Goal: Task Accomplishment & Management: Complete application form

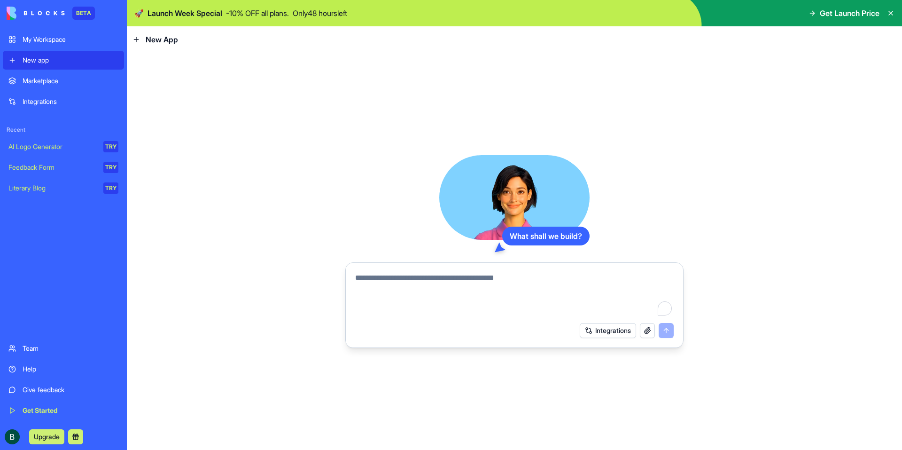
click at [91, 75] on link "Marketplace" at bounding box center [63, 80] width 121 height 19
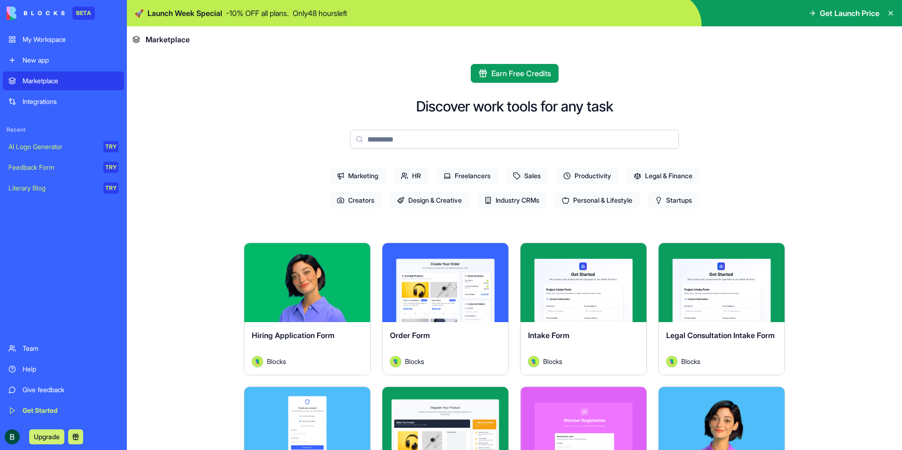
click at [296, 280] on button "Explore" at bounding box center [307, 282] width 70 height 19
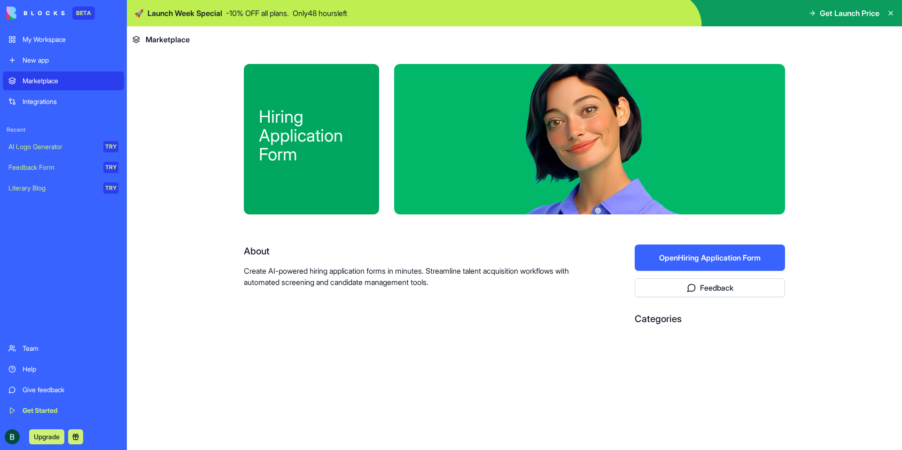
click at [672, 259] on button "Open Hiring Application Form" at bounding box center [710, 257] width 150 height 26
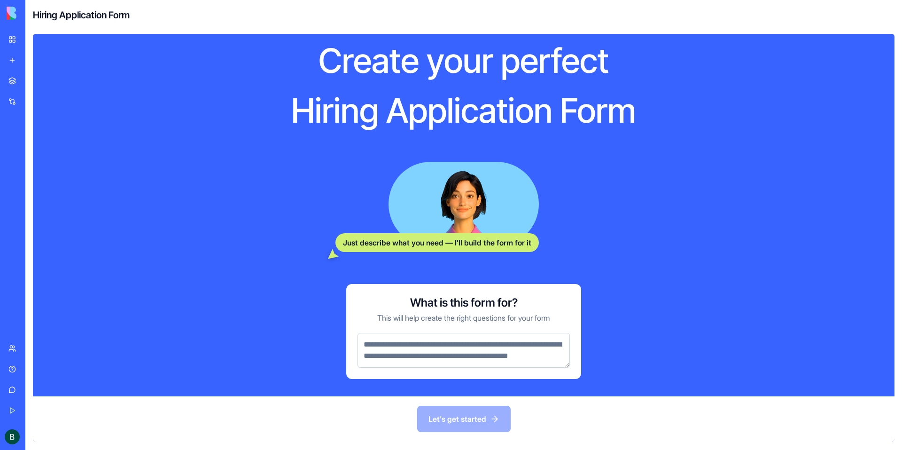
scroll to position [25, 0]
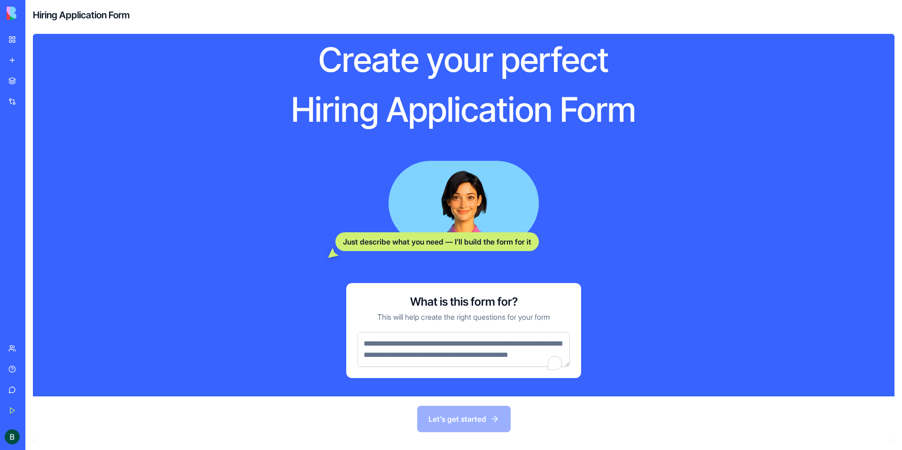
drag, startPoint x: 430, startPoint y: 374, endPoint x: 363, endPoint y: 340, distance: 75.2
click at [363, 340] on textarea "To enrich screen reader interactions, please activate Accessibility in Grammarl…" at bounding box center [464, 349] width 212 height 35
drag, startPoint x: 363, startPoint y: 340, endPoint x: 415, endPoint y: 365, distance: 58.4
click at [415, 365] on textarea "To enrich screen reader interactions, please activate Accessibility in Grammarl…" at bounding box center [464, 349] width 212 height 35
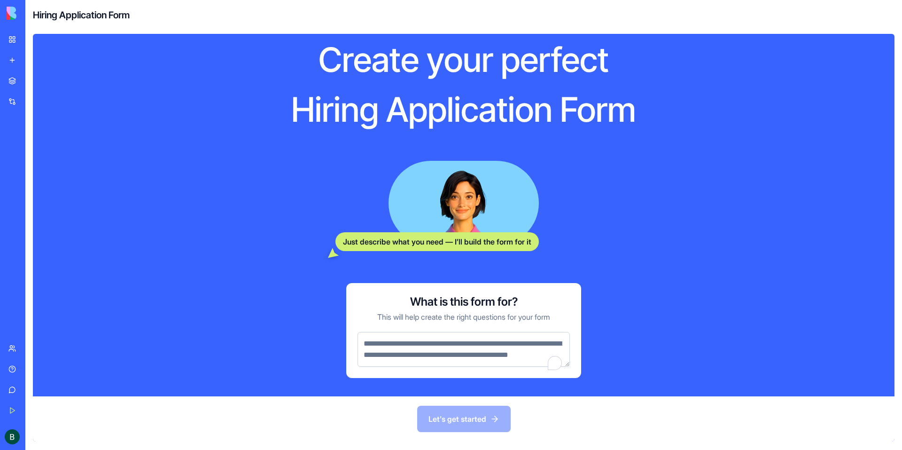
drag, startPoint x: 415, startPoint y: 365, endPoint x: 384, endPoint y: 348, distance: 35.3
click at [384, 348] on textarea "To enrich screen reader interactions, please activate Accessibility in Grammarl…" at bounding box center [464, 349] width 212 height 35
type textarea "*"
drag, startPoint x: 375, startPoint y: 343, endPoint x: 431, endPoint y: 364, distance: 59.8
click at [431, 364] on textarea "To enrich screen reader interactions, please activate Accessibility in Grammarl…" at bounding box center [464, 355] width 212 height 46
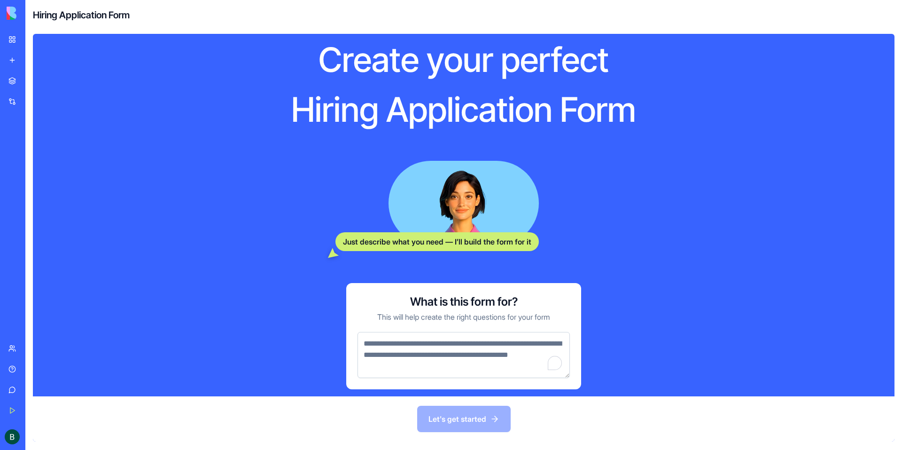
drag, startPoint x: 361, startPoint y: 346, endPoint x: 434, endPoint y: 366, distance: 75.6
click at [434, 366] on textarea "To enrich screen reader interactions, please activate Accessibility in Grammarl…" at bounding box center [464, 355] width 212 height 46
click at [405, 345] on textarea "To enrich screen reader interactions, please activate Accessibility in Grammarl…" at bounding box center [464, 355] width 212 height 46
paste textarea "**********"
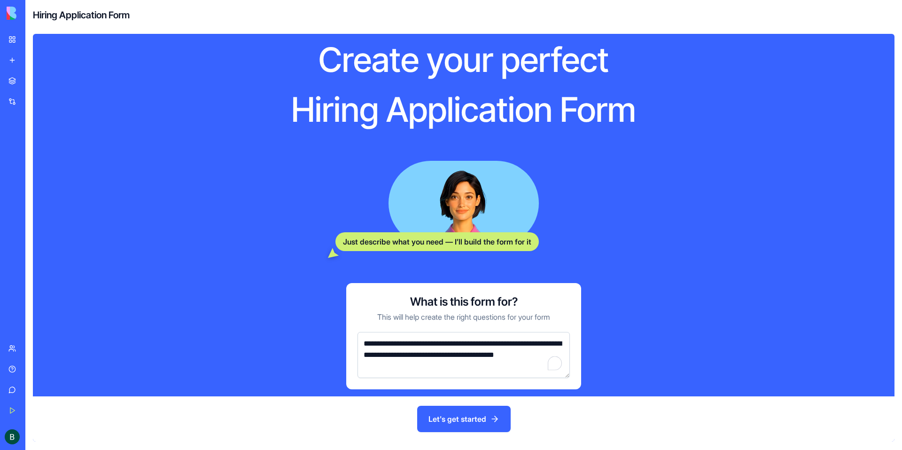
type textarea "**********"
click at [460, 424] on button "Let's get started" at bounding box center [464, 418] width 94 height 26
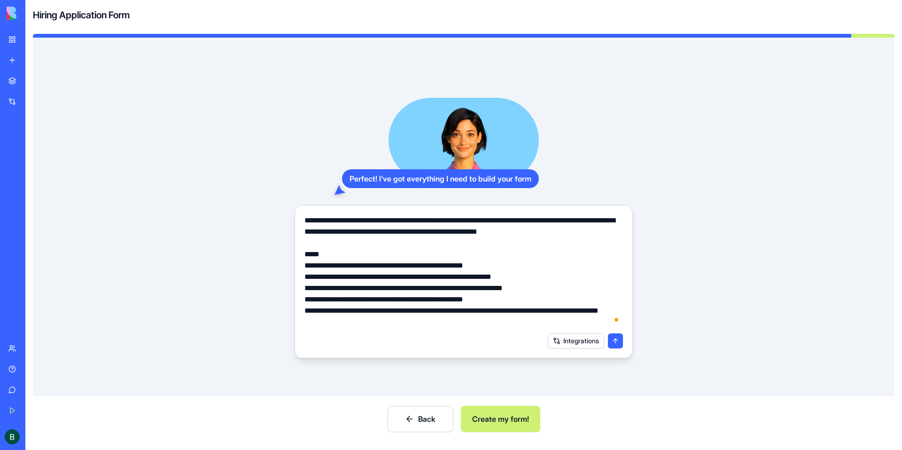
click at [483, 413] on button "Create my form!" at bounding box center [500, 418] width 79 height 26
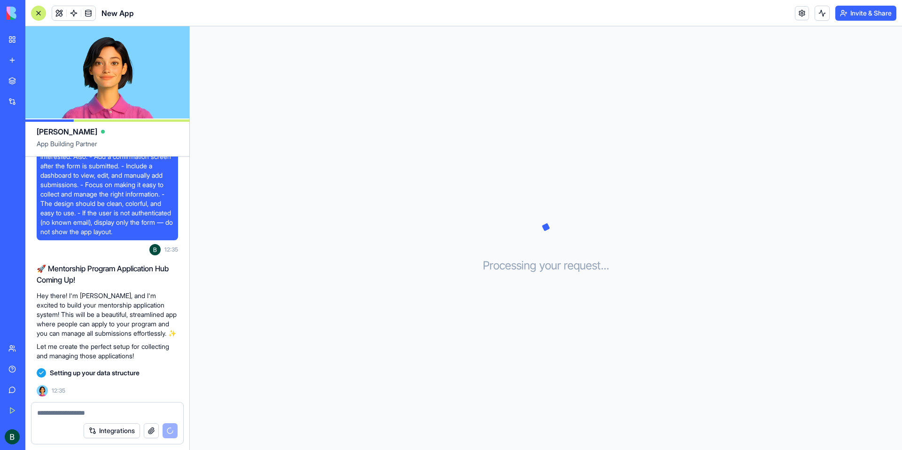
scroll to position [78, 0]
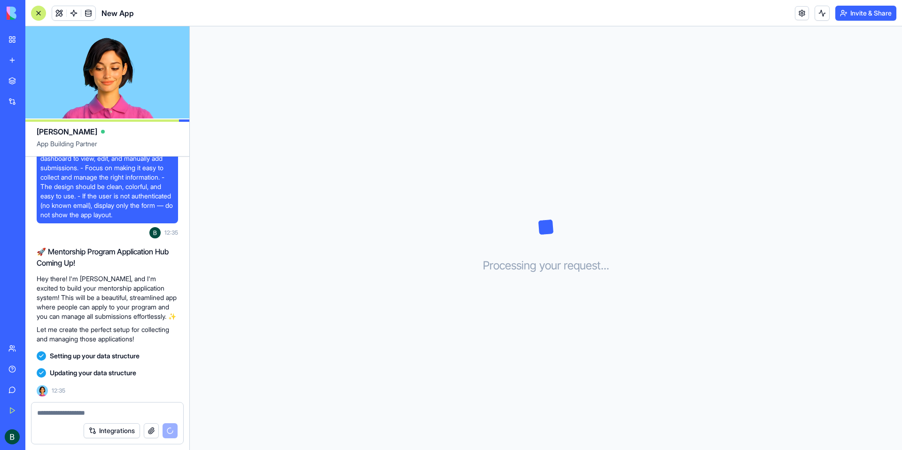
click at [91, 8] on span at bounding box center [88, 13] width 26 height 26
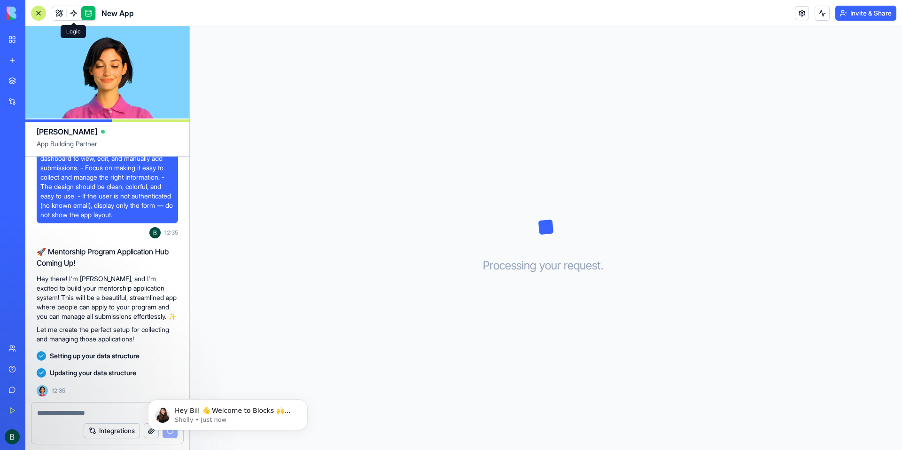
scroll to position [0, 0]
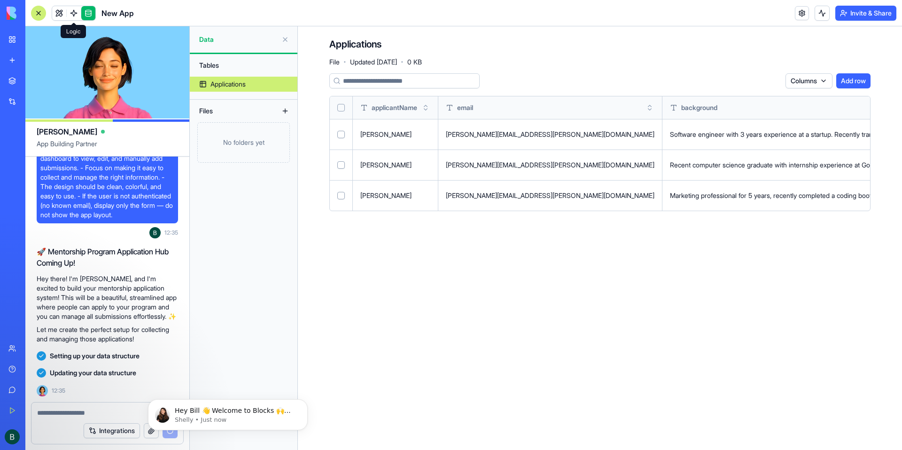
click at [73, 12] on span at bounding box center [74, 13] width 26 height 26
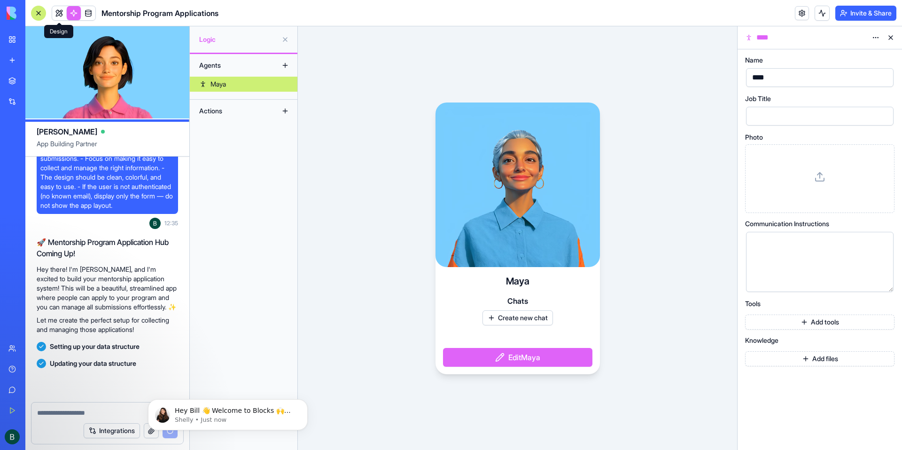
scroll to position [95, 0]
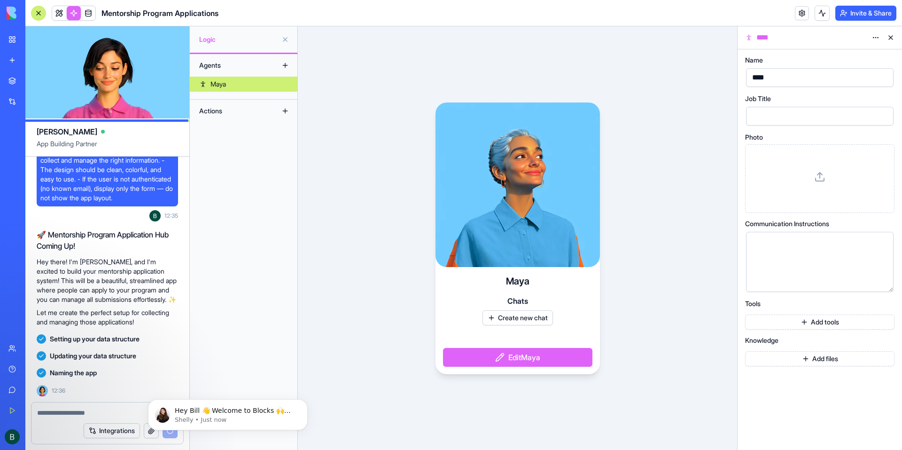
click at [803, 323] on button "Add tools" at bounding box center [819, 321] width 149 height 15
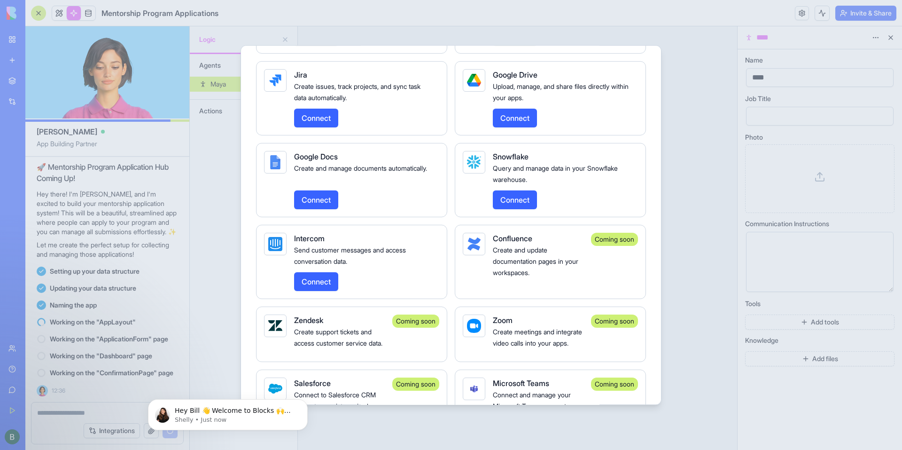
scroll to position [1518, 0]
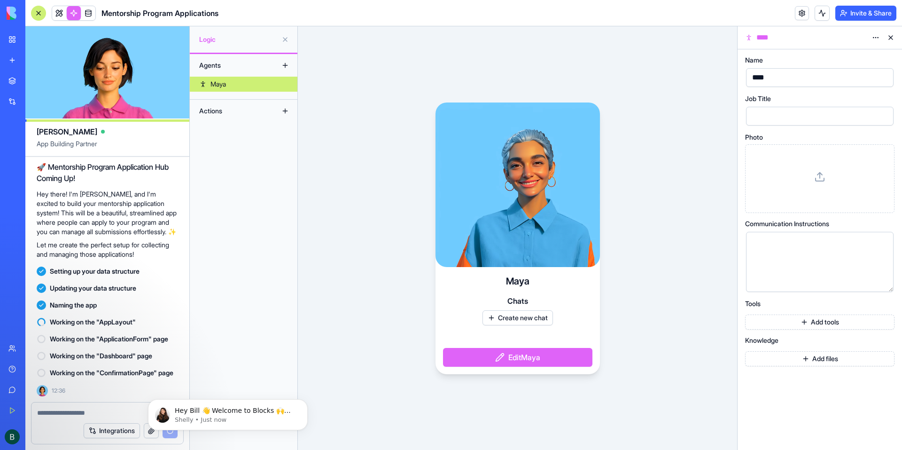
click at [57, 16] on span at bounding box center [59, 13] width 26 height 26
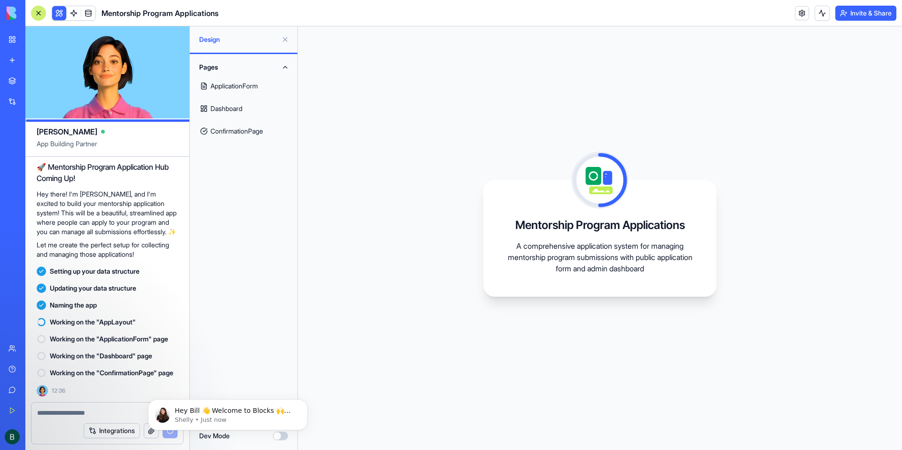
click at [225, 100] on link "Dashboard" at bounding box center [243, 108] width 96 height 23
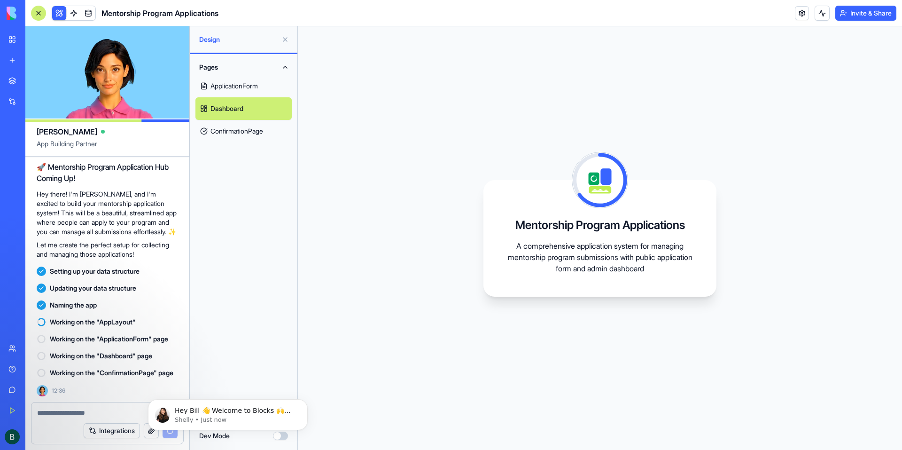
click at [224, 124] on link "ConfirmationPage" at bounding box center [243, 131] width 96 height 23
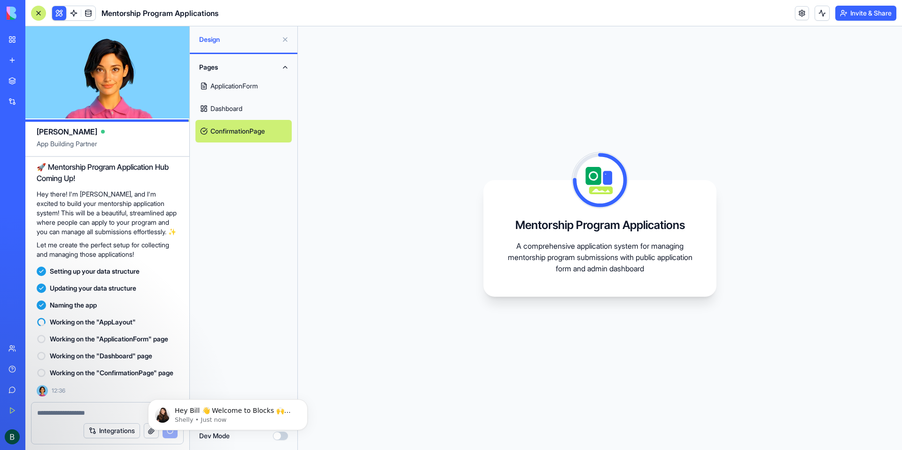
click at [228, 94] on link "ApplicationForm" at bounding box center [243, 86] width 96 height 23
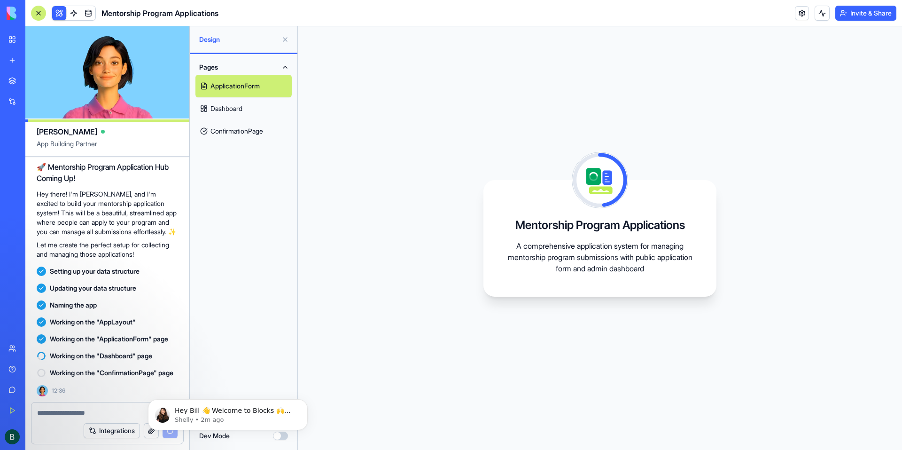
click at [351, 173] on div "Mentorship Program Applications A comprehensive application system for managing…" at bounding box center [600, 237] width 604 height 423
click at [287, 36] on button at bounding box center [285, 39] width 15 height 15
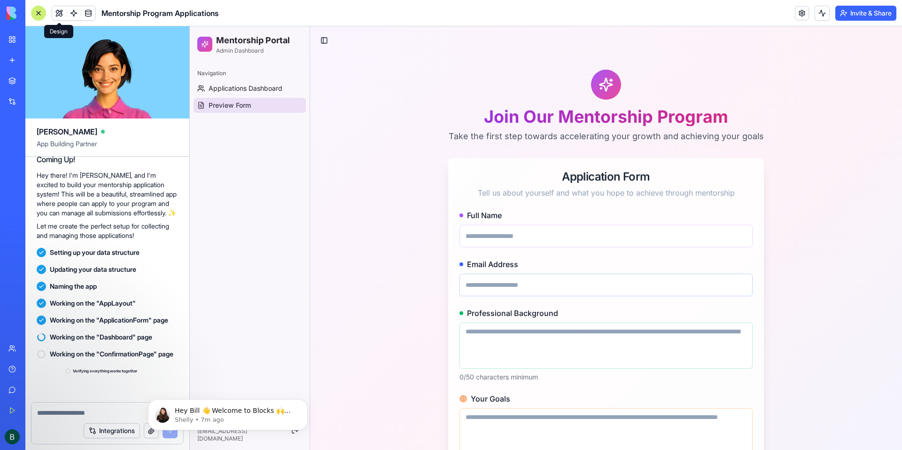
scroll to position [335, 0]
